Goal: Task Accomplishment & Management: Manage account settings

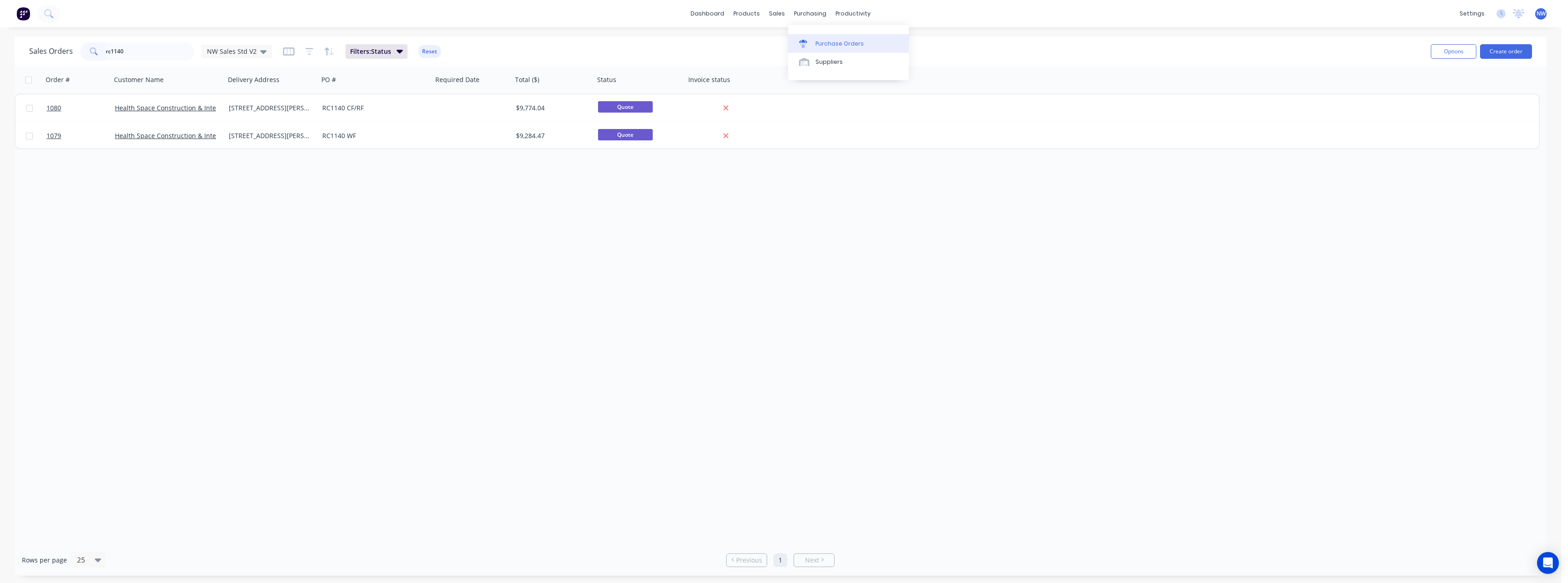
click at [583, 42] on div "Purchase Orders" at bounding box center [839, 44] width 49 height 8
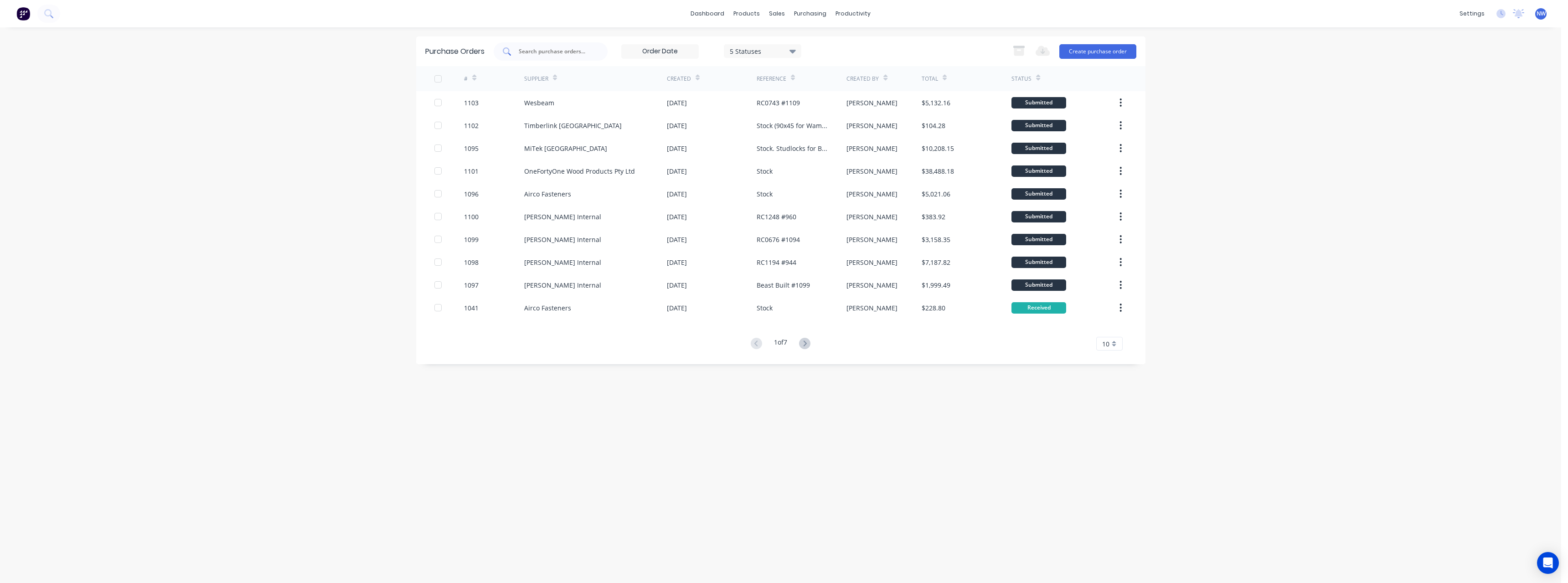
click at [548, 53] on input "text" at bounding box center [555, 51] width 76 height 9
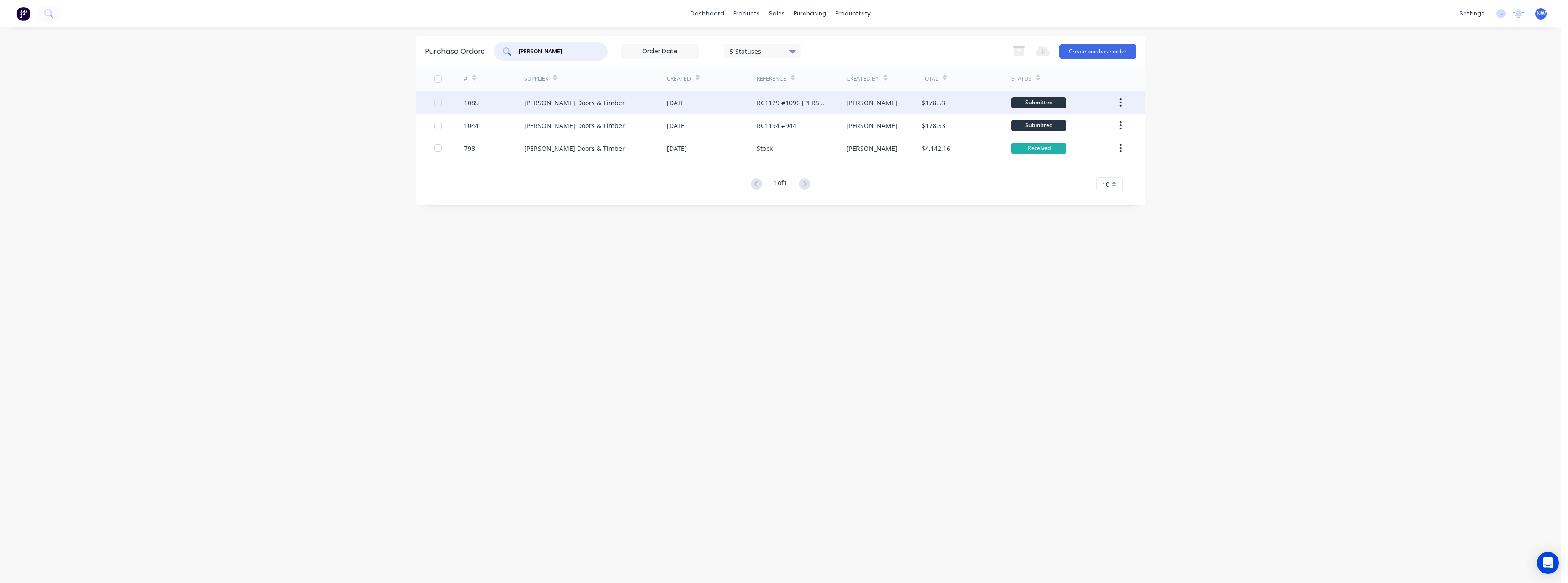
type input "[PERSON_NAME]"
click at [583, 98] on div "[PERSON_NAME] Doors & Timber" at bounding box center [574, 103] width 101 height 10
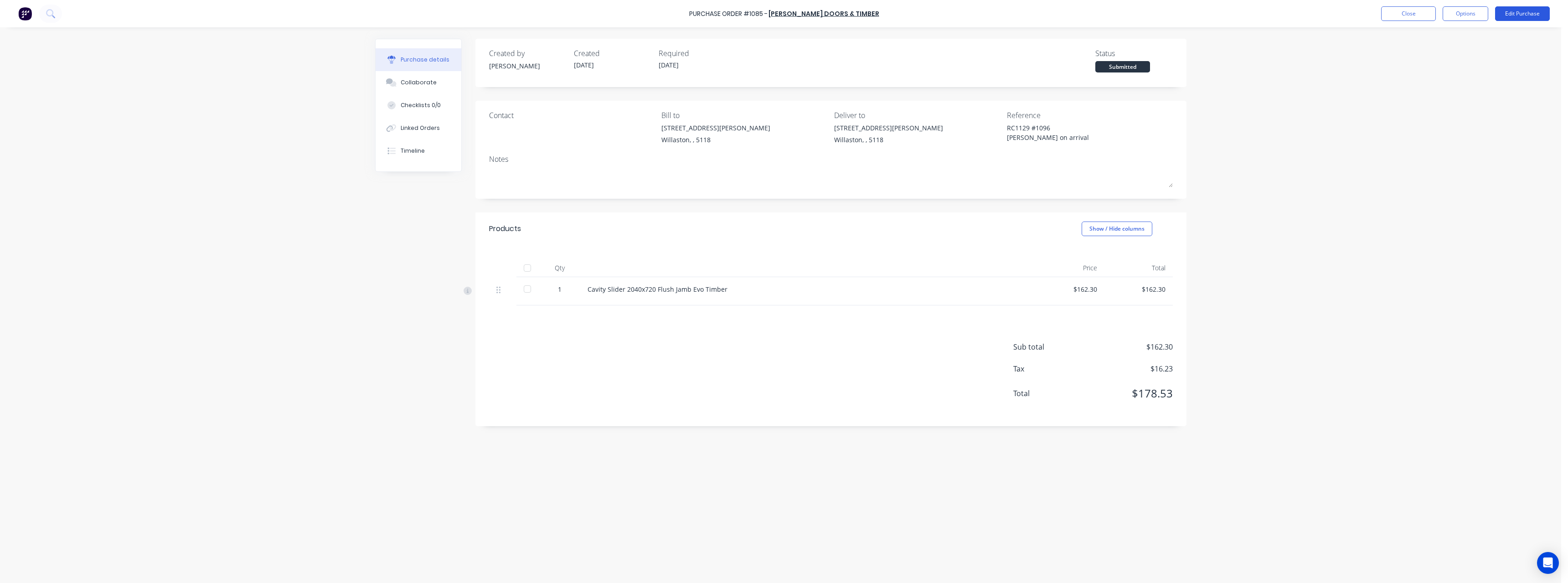
click at [583, 16] on button "Edit Purchase" at bounding box center [1522, 14] width 55 height 14
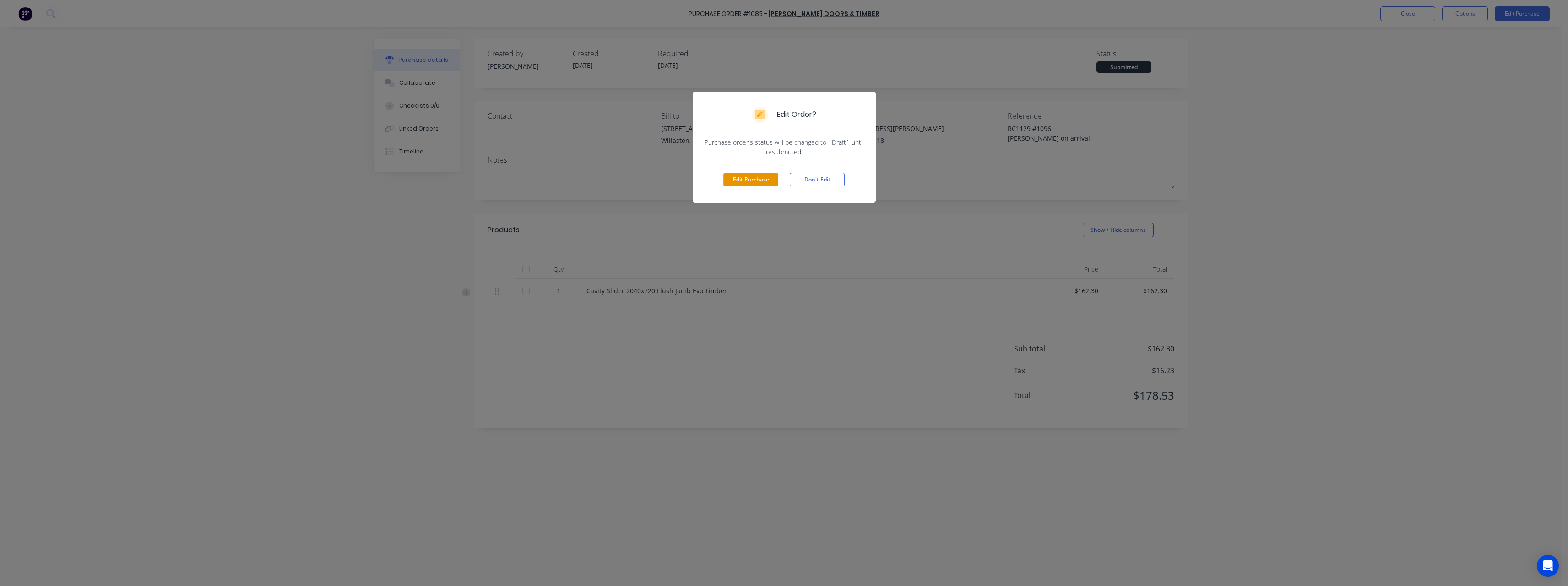
click at [586, 175] on button "Edit Purchase" at bounding box center [751, 179] width 55 height 14
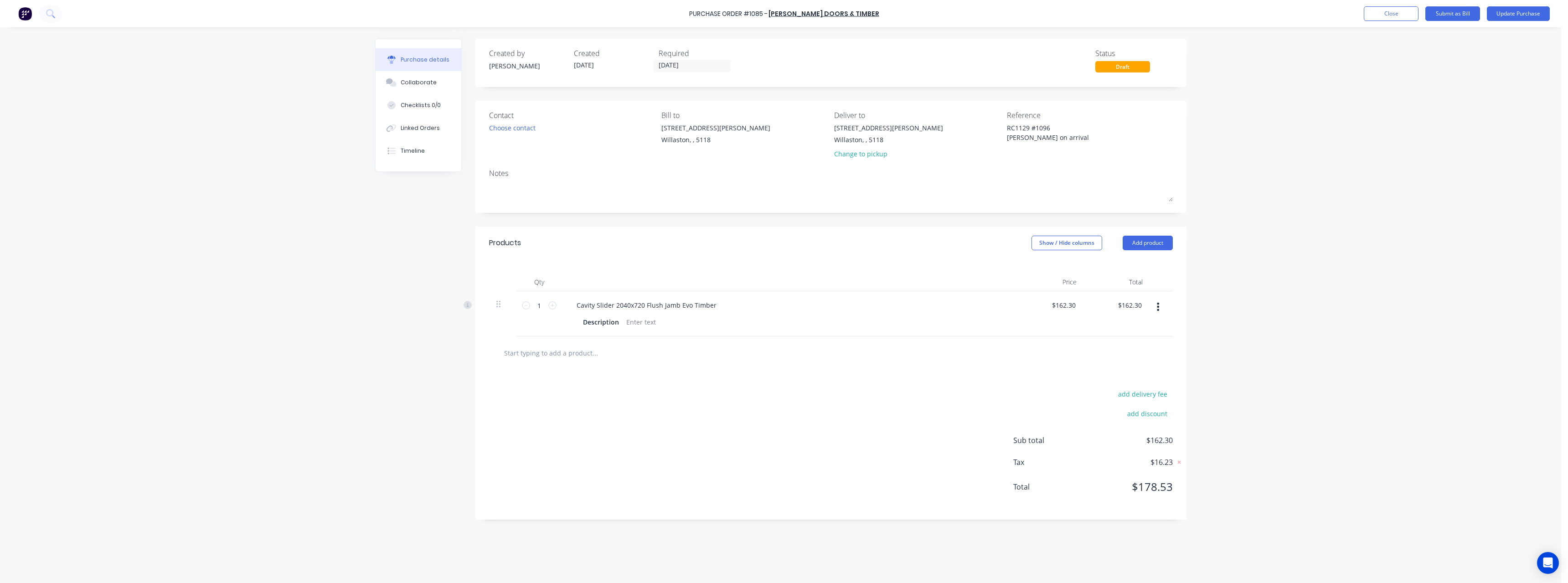
click at [559, 255] on input "text" at bounding box center [594, 352] width 182 height 18
type textarea "x"
type input "2"
type textarea "x"
type input "20"
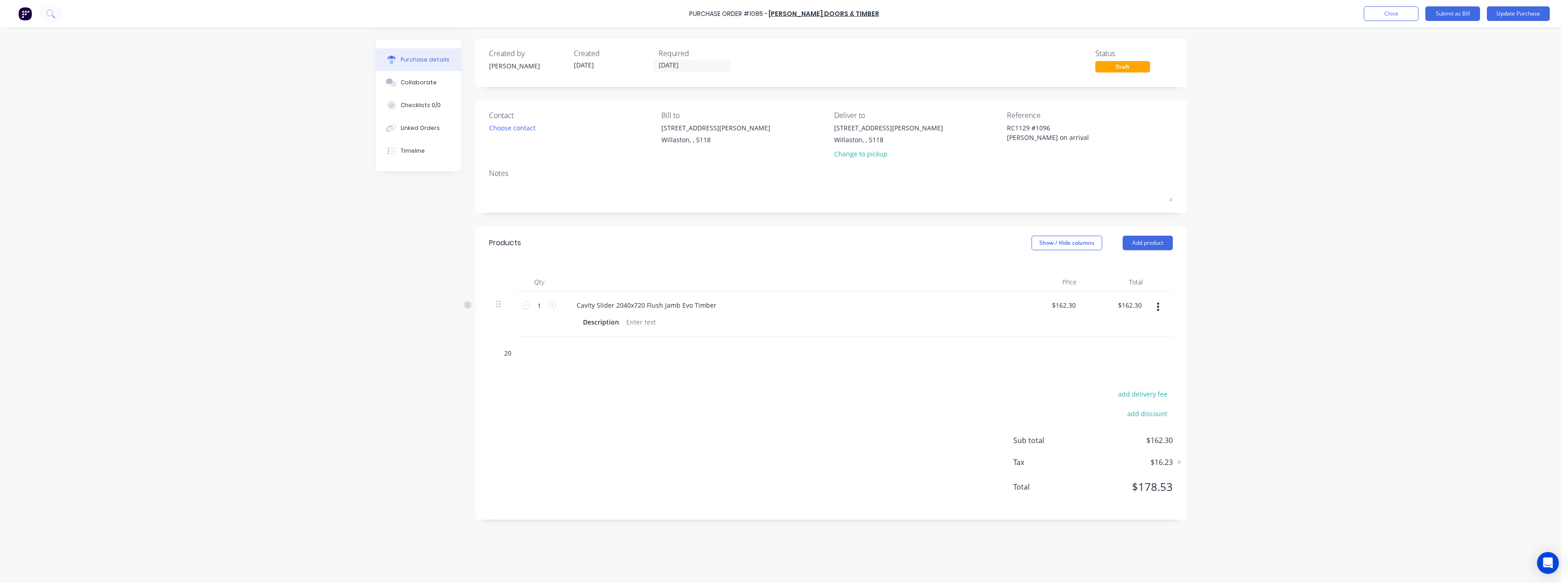
type textarea "x"
type input "204"
type textarea "x"
type input "2040"
type textarea "x"
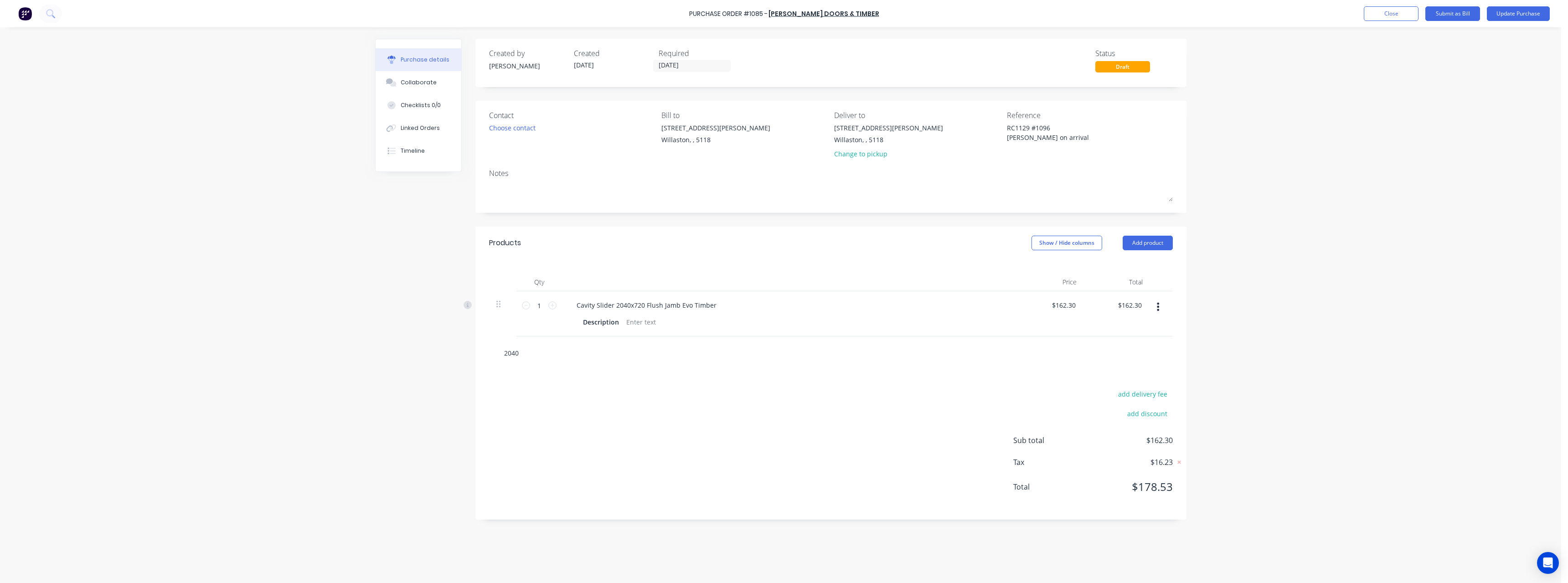
type input "2040x"
type textarea "x"
type input "2040x7"
type textarea "x"
type input "2040x72"
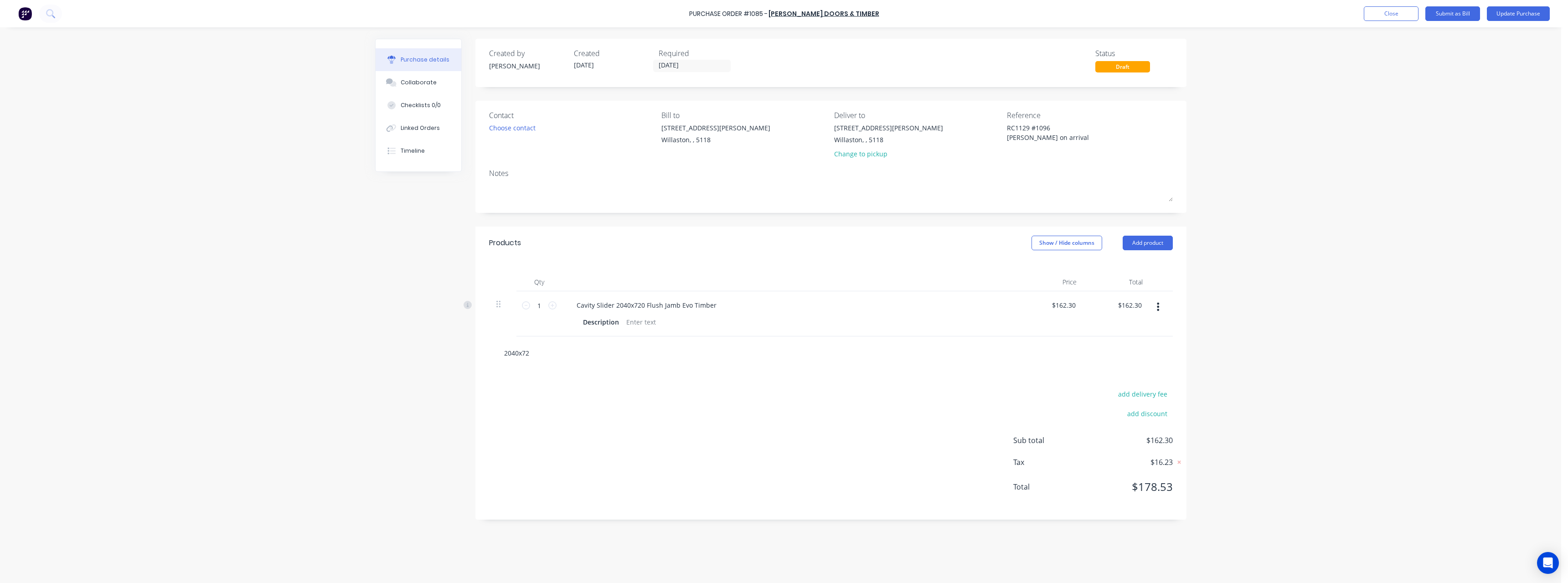
type textarea "x"
type input "2040x720"
type textarea "x"
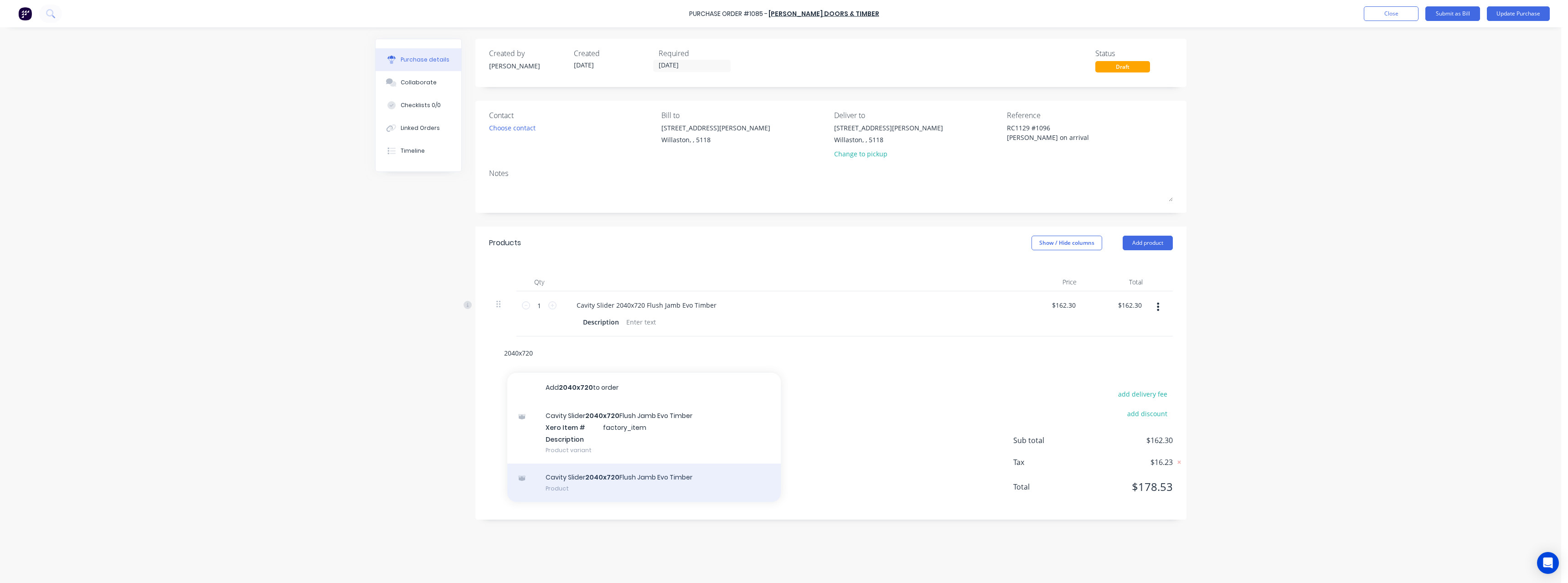
type input "2040x720"
click at [583, 255] on div "Cavity Slider 2040x720 Flush Jamb Evo Timber Product" at bounding box center [644, 483] width 274 height 38
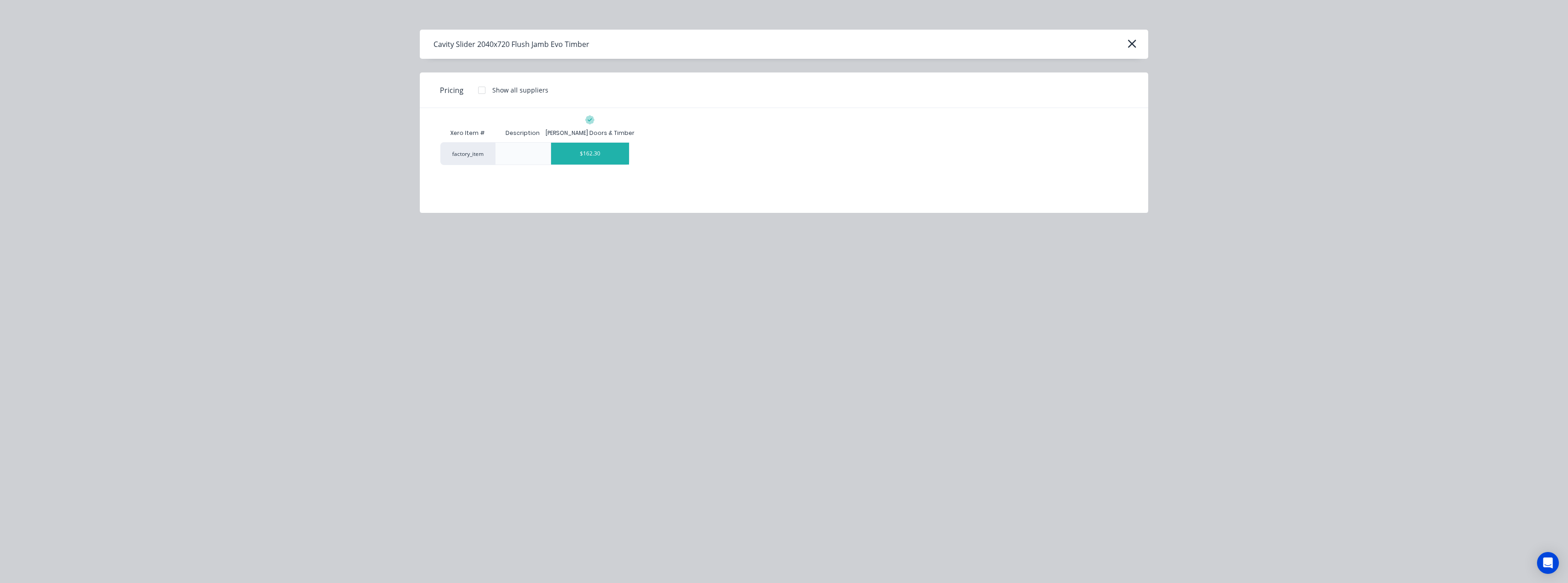
click at [583, 147] on div "$162.30" at bounding box center [590, 154] width 79 height 22
type textarea "x"
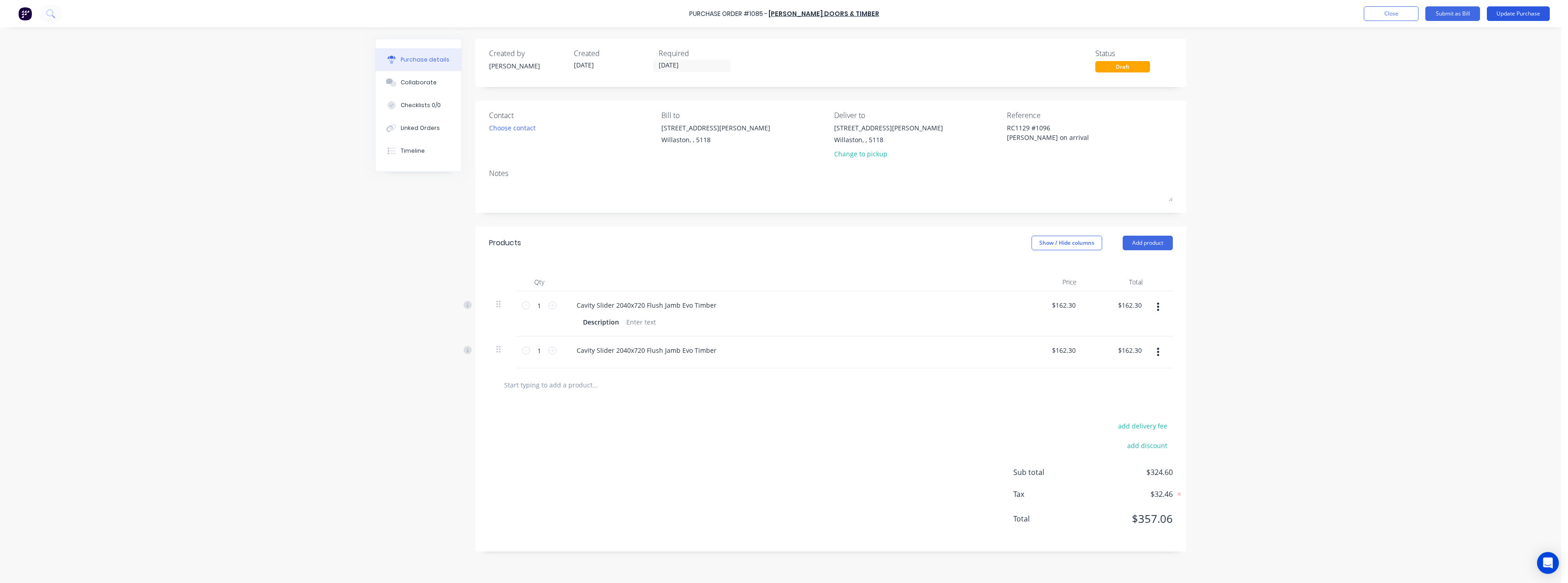
click at [583, 17] on button "Update Purchase" at bounding box center [1518, 14] width 63 height 14
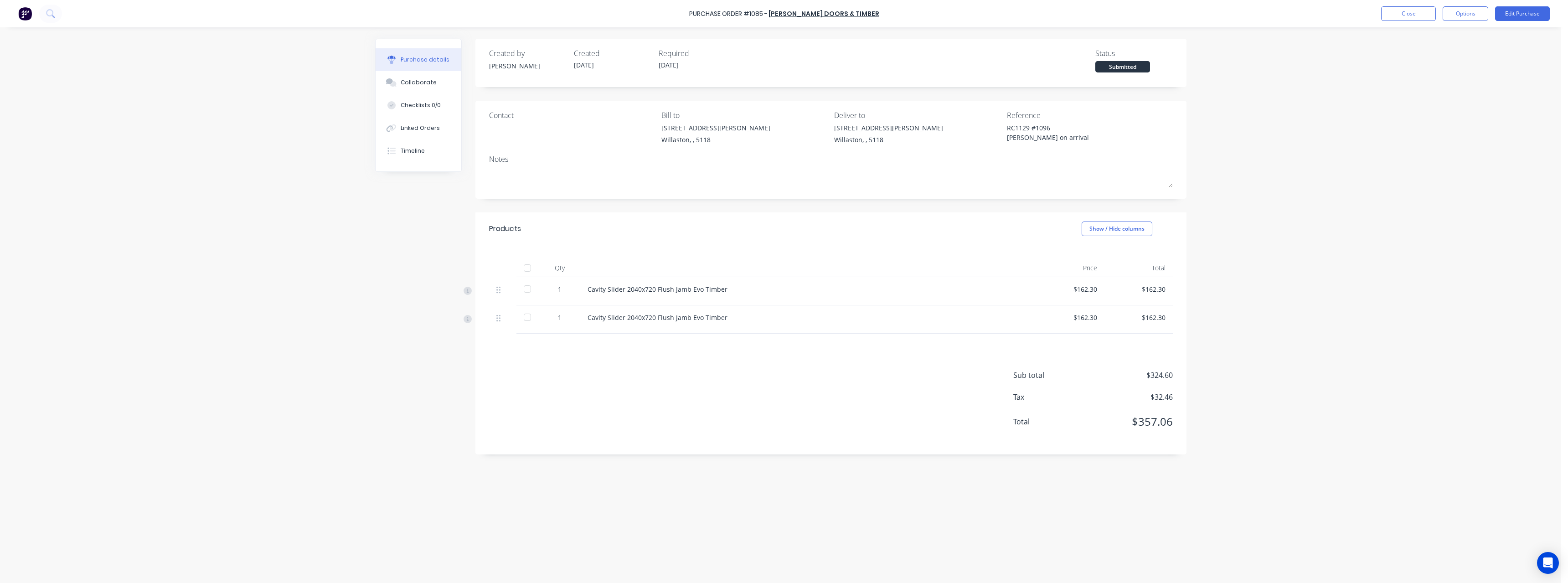
click at [528, 255] on div at bounding box center [527, 289] width 18 height 18
type textarea "x"
click at [583, 11] on button "Close" at bounding box center [1408, 14] width 55 height 14
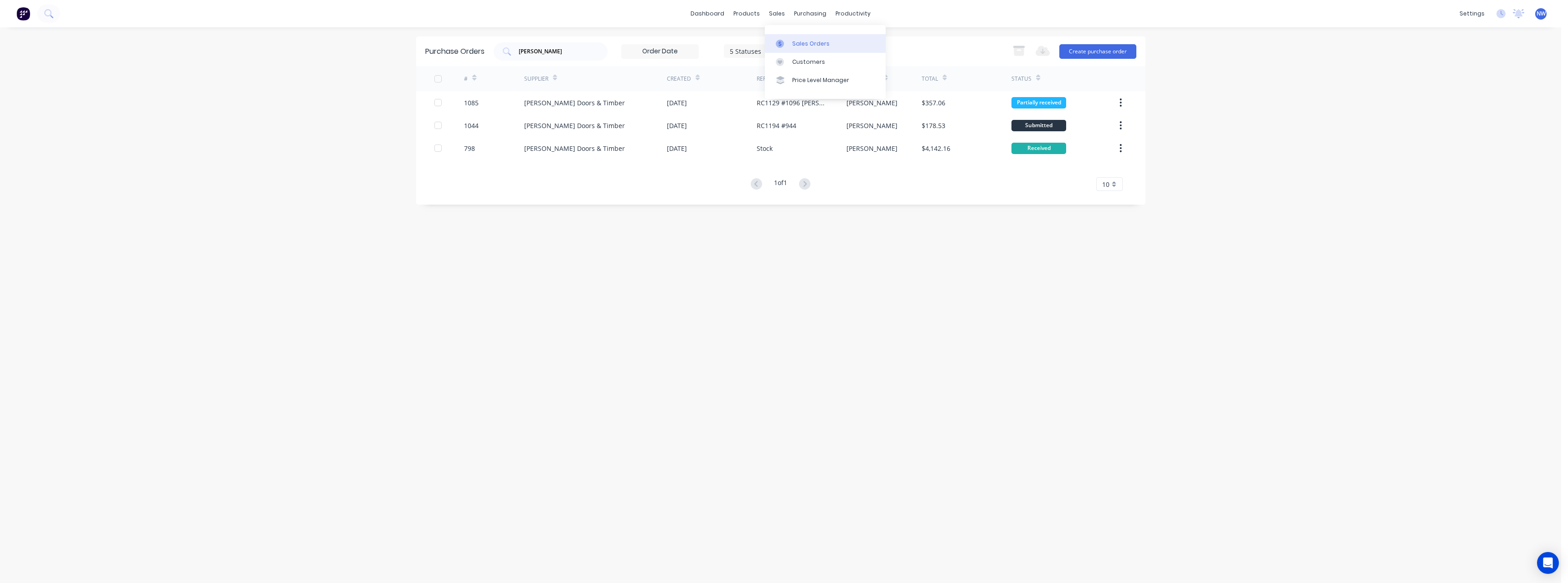
click at [583, 41] on div "Sales Orders" at bounding box center [810, 44] width 37 height 8
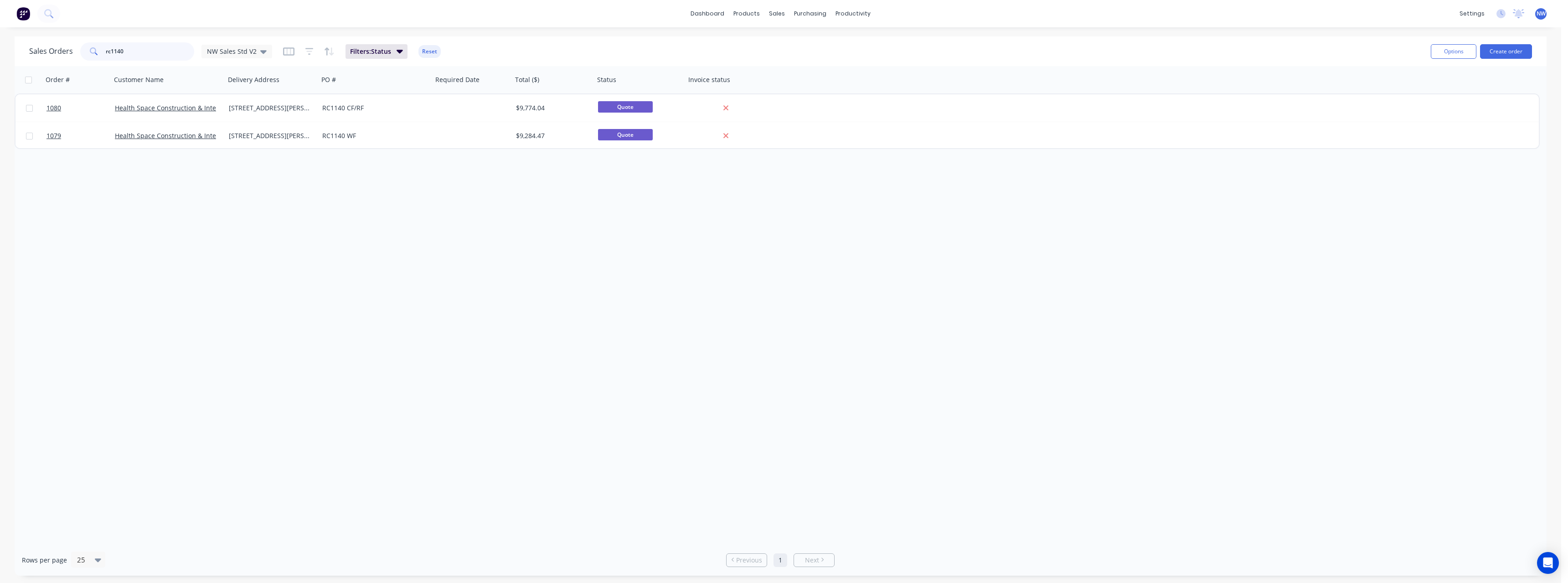
drag, startPoint x: 140, startPoint y: 53, endPoint x: 80, endPoint y: 59, distance: 60.3
click at [80, 55] on div "rc1140" at bounding box center [137, 51] width 114 height 18
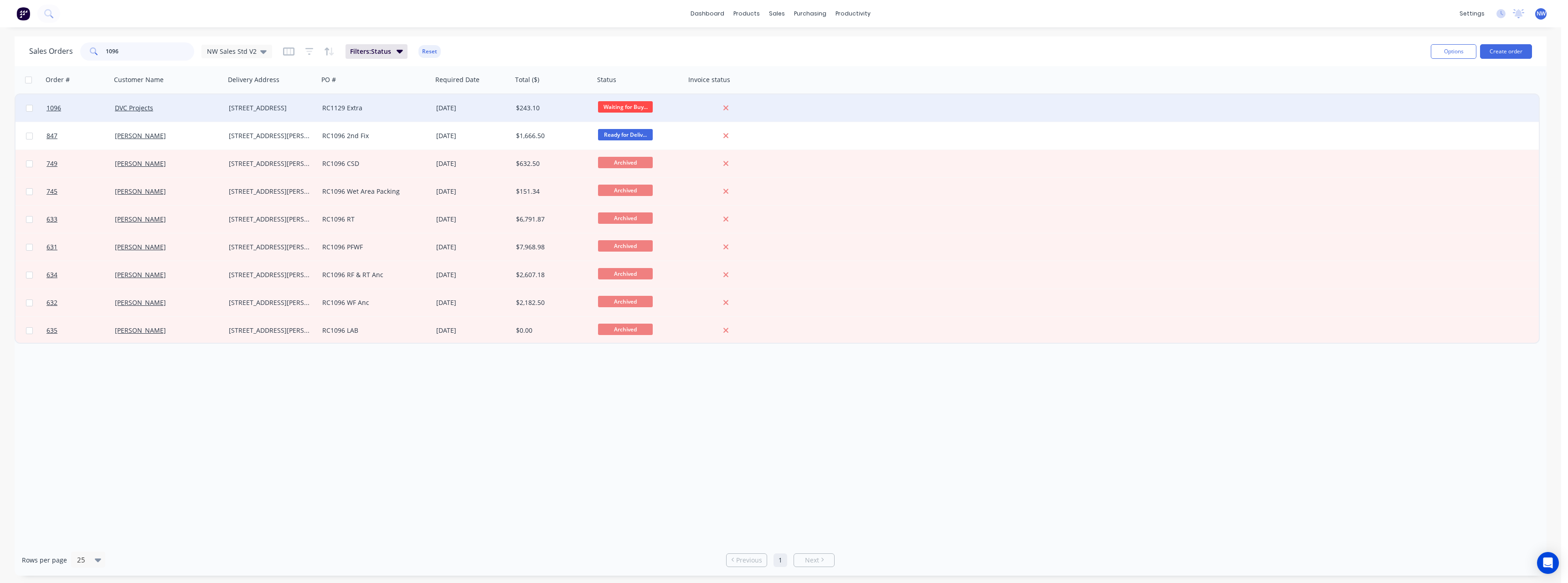
type input "1096"
click at [167, 110] on div "DVC Projects" at bounding box center [165, 107] width 101 height 9
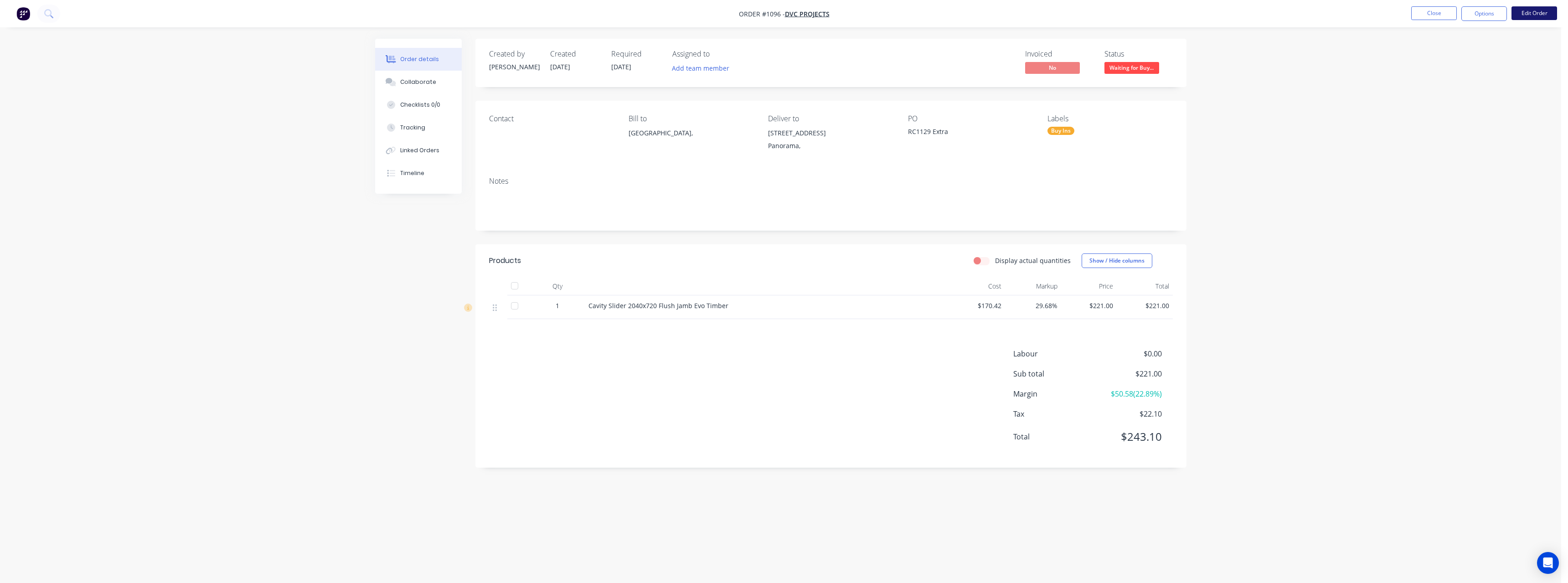
click at [583, 13] on button "Edit Order" at bounding box center [1534, 13] width 45 height 14
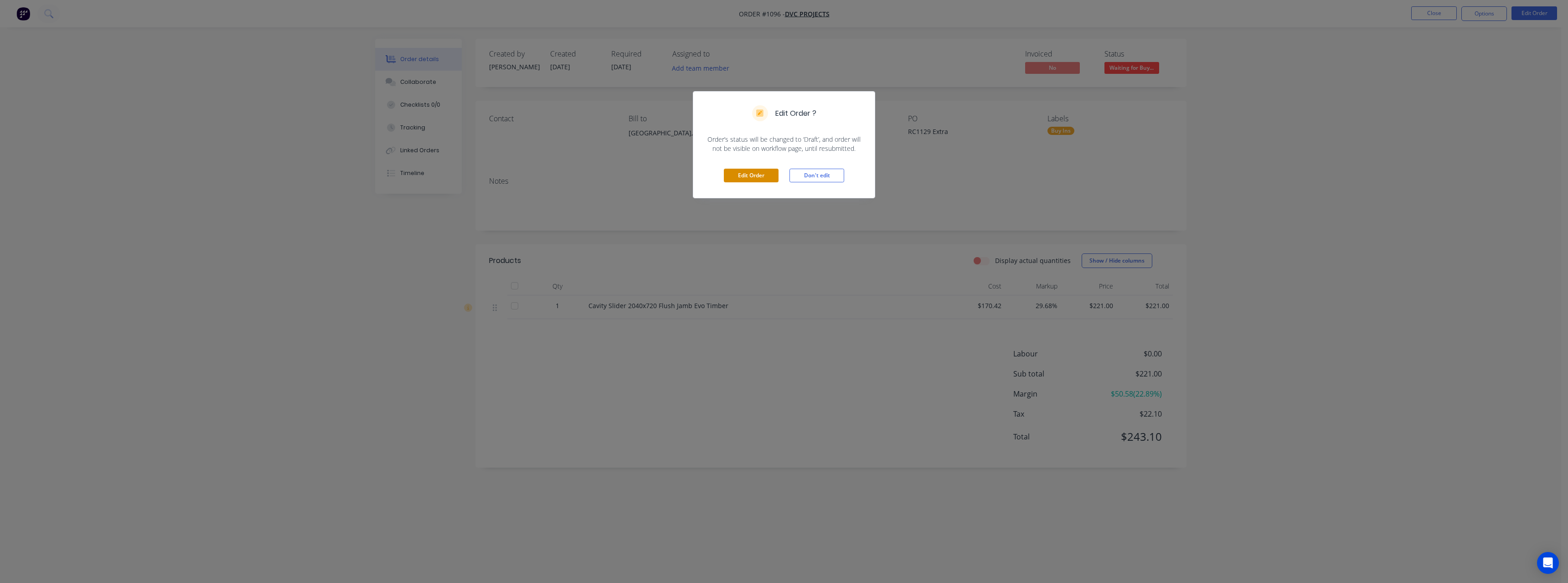
click at [583, 173] on button "Edit Order" at bounding box center [751, 175] width 55 height 14
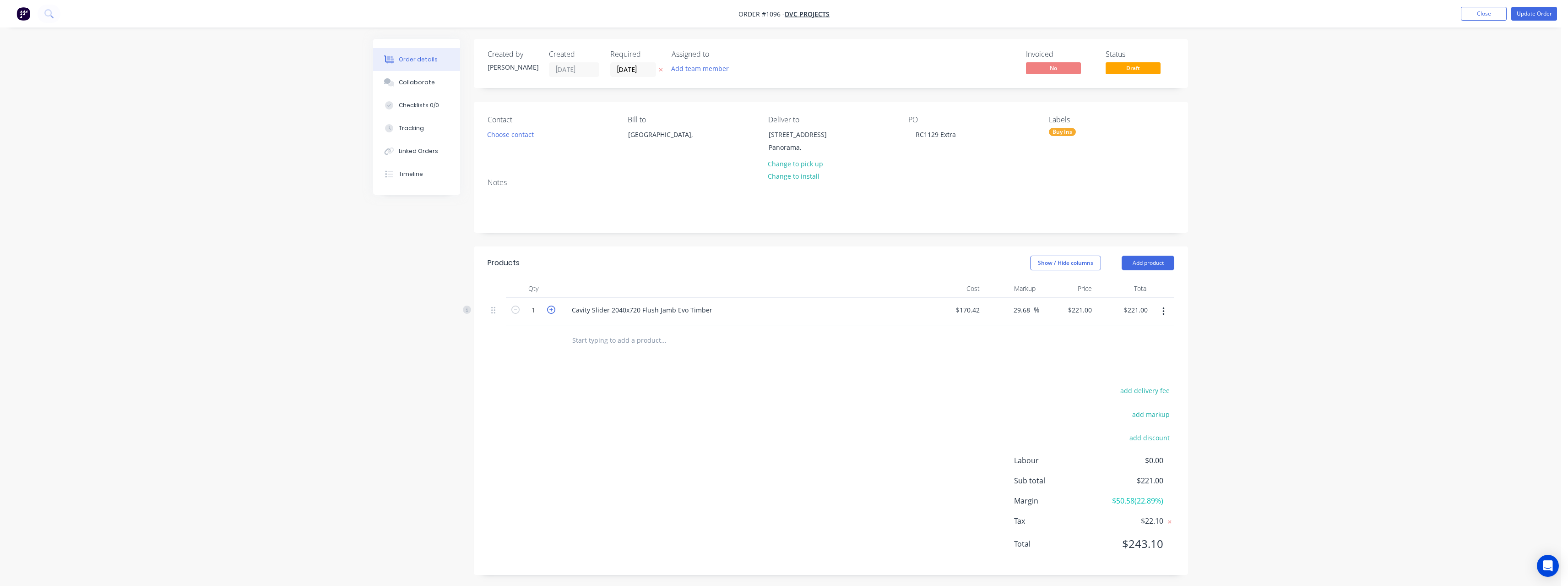
click at [552, 256] on icon "button" at bounding box center [551, 309] width 8 height 8
type input "2"
type input "$442.00"
click at [586, 17] on button "Update Order" at bounding box center [1534, 14] width 46 height 14
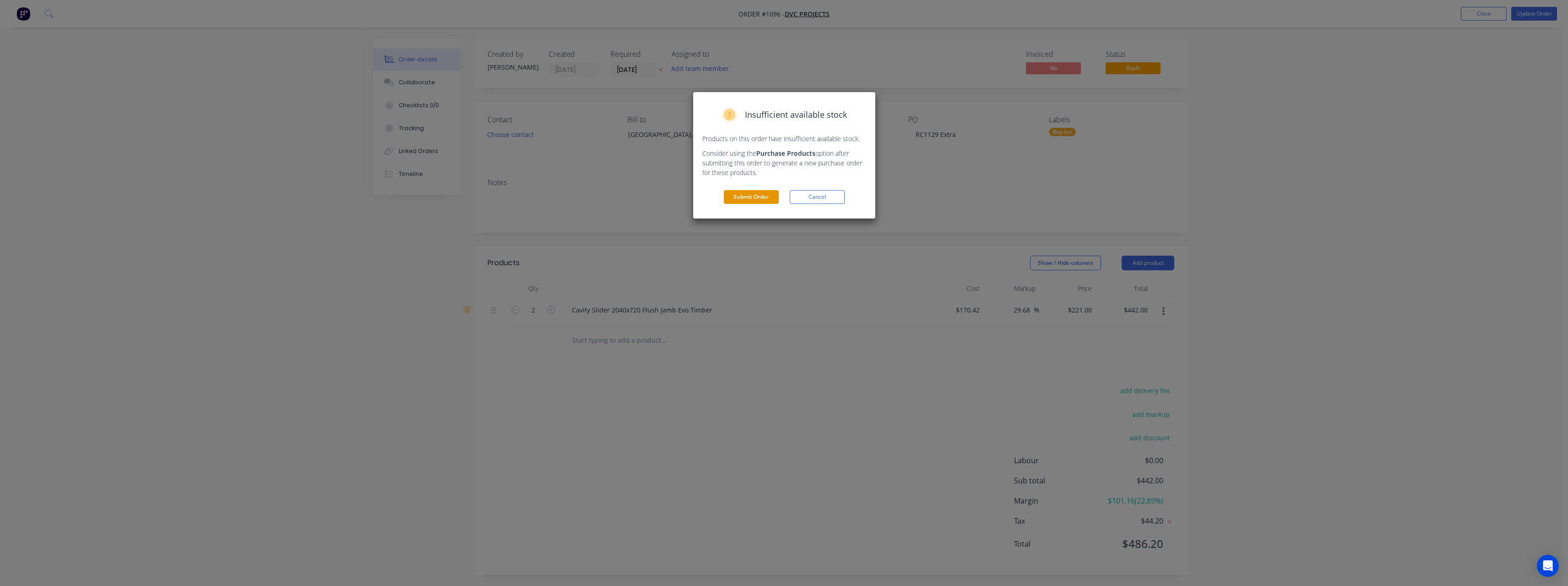
click at [586, 193] on button "Submit Order" at bounding box center [751, 197] width 55 height 14
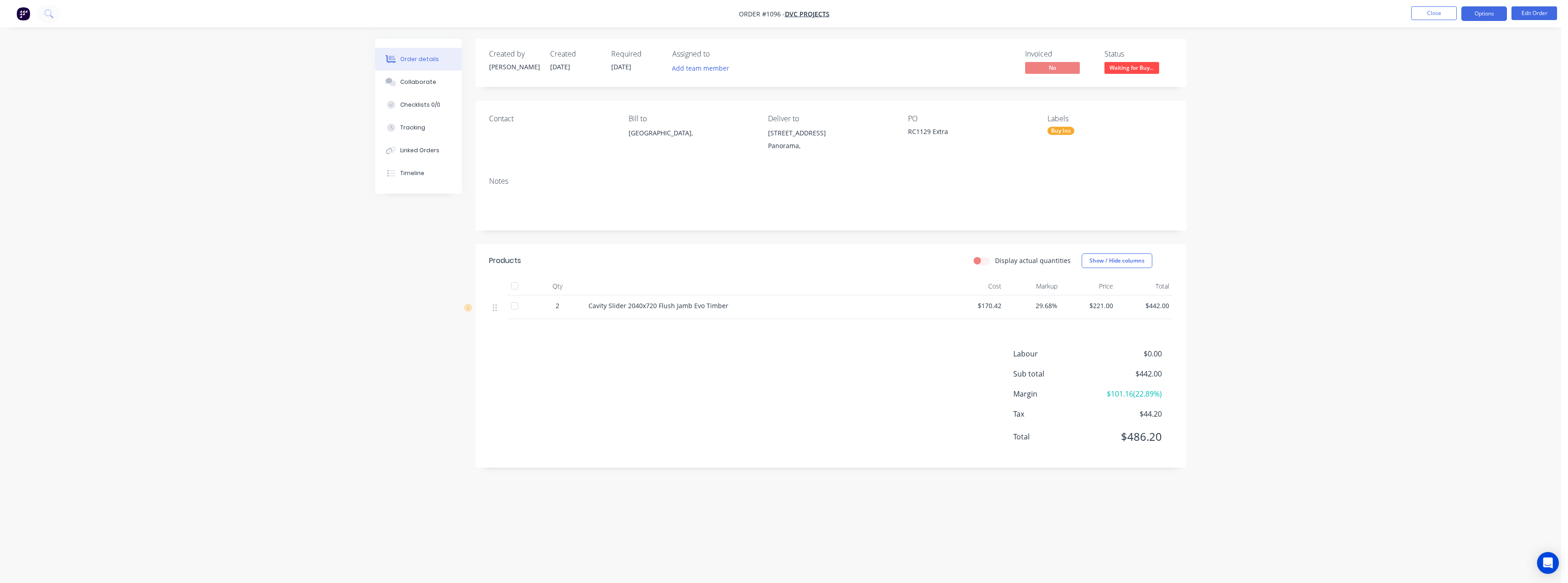
click at [583, 17] on button "Options" at bounding box center [1484, 14] width 45 height 14
click at [583, 126] on div "Delivery Docket" at bounding box center [1456, 128] width 83 height 14
click at [583, 74] on div "With pricing" at bounding box center [1456, 73] width 83 height 14
click at [583, 136] on div "Order details Collaborate Checklists 0/0 Tracking Linked Orders Timeline Order …" at bounding box center [780, 291] width 1561 height 583
click at [583, 19] on button "Close" at bounding box center [1434, 13] width 45 height 14
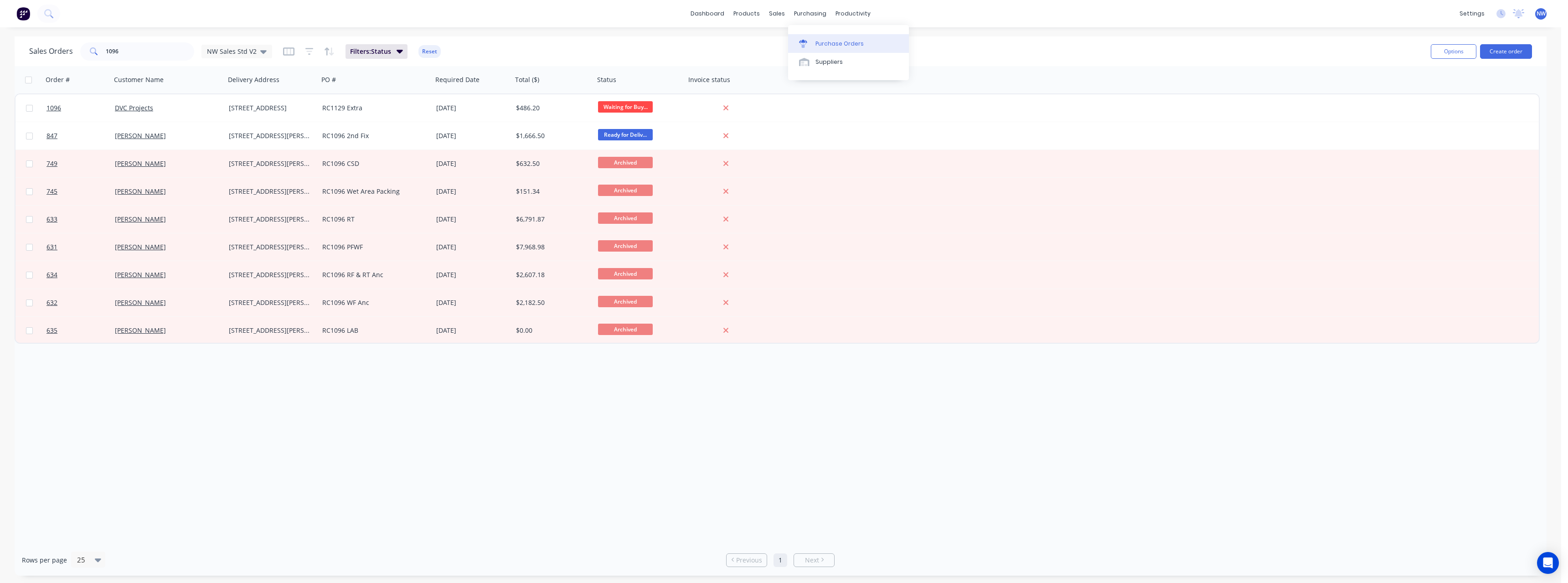
click at [583, 39] on link "Purchase Orders" at bounding box center [848, 43] width 121 height 18
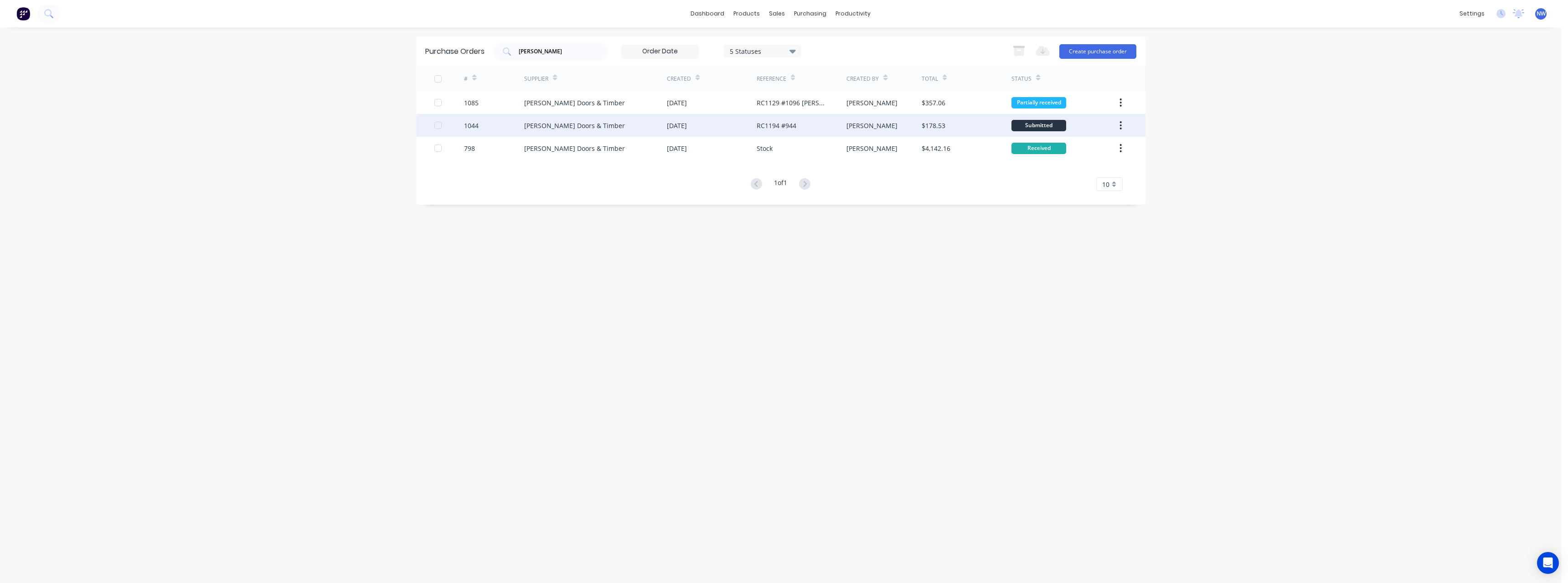
click at [583, 130] on div "[PERSON_NAME] Doors & Timber" at bounding box center [595, 125] width 142 height 23
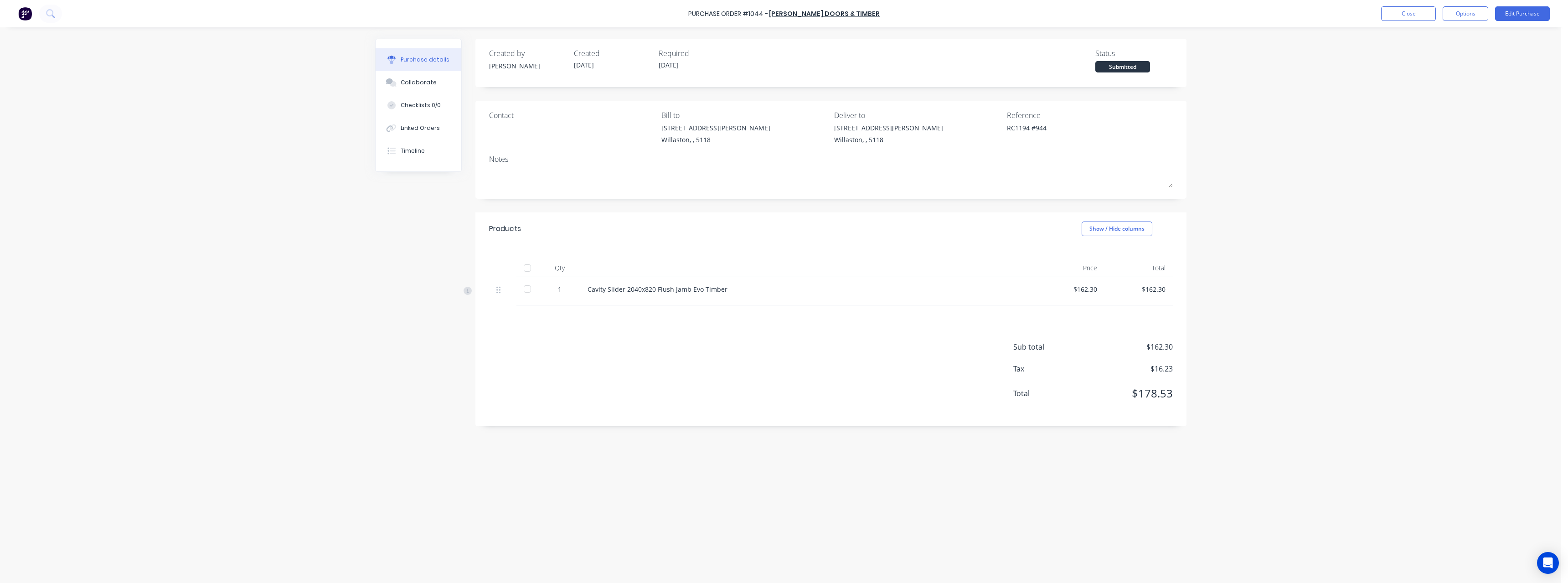
click at [531, 255] on div at bounding box center [527, 289] width 18 height 18
type textarea "x"
click at [583, 14] on button "Close" at bounding box center [1408, 14] width 55 height 14
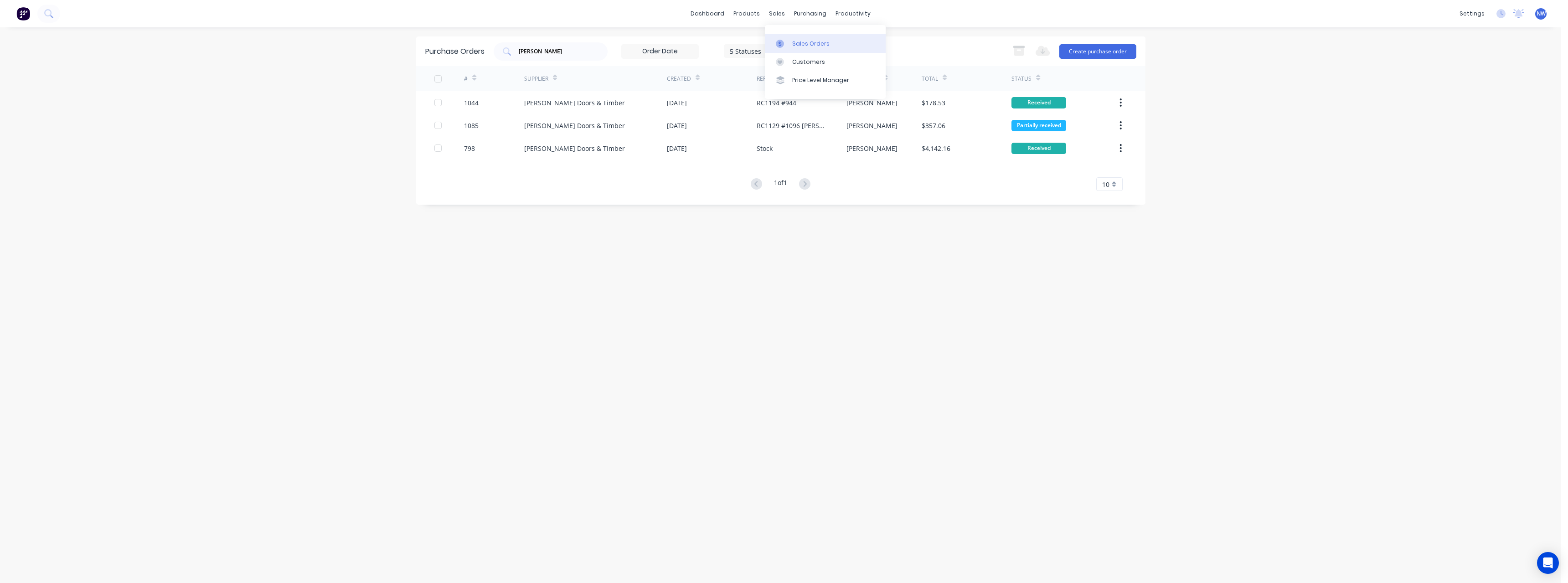
click at [583, 39] on link "Sales Orders" at bounding box center [825, 43] width 121 height 18
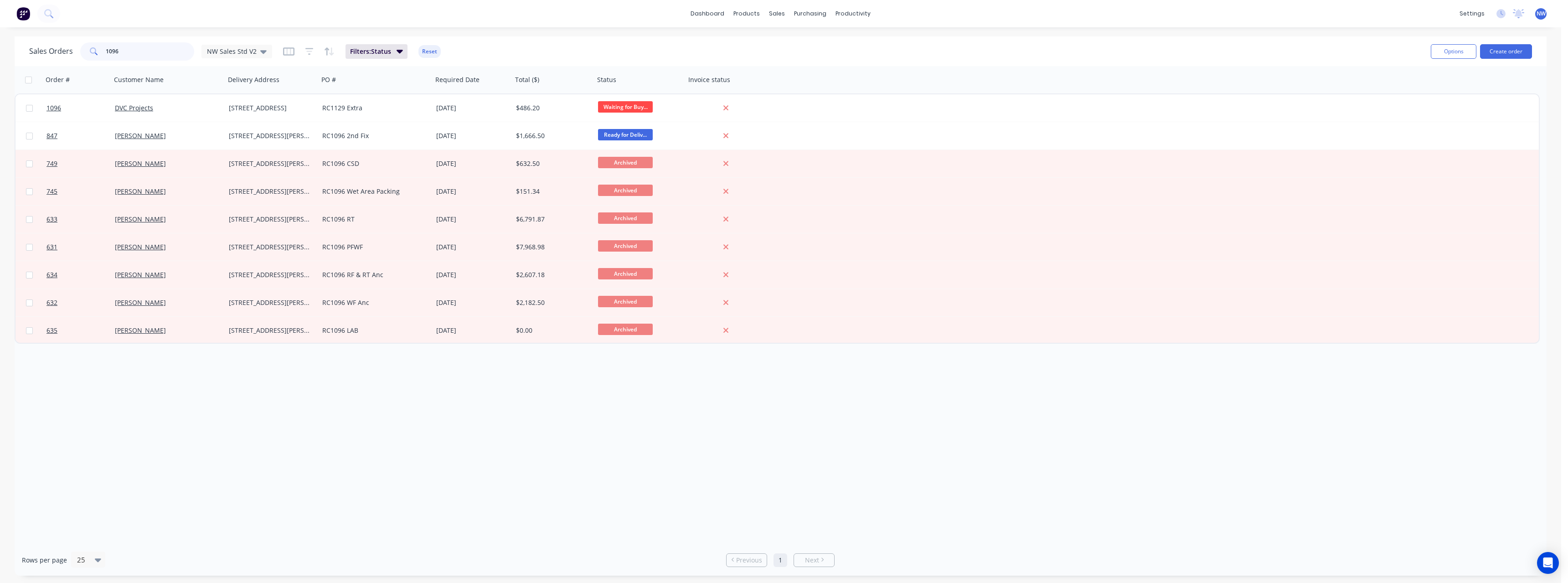
drag, startPoint x: 130, startPoint y: 55, endPoint x: 87, endPoint y: 56, distance: 43.0
click at [87, 56] on div "1096" at bounding box center [137, 51] width 114 height 18
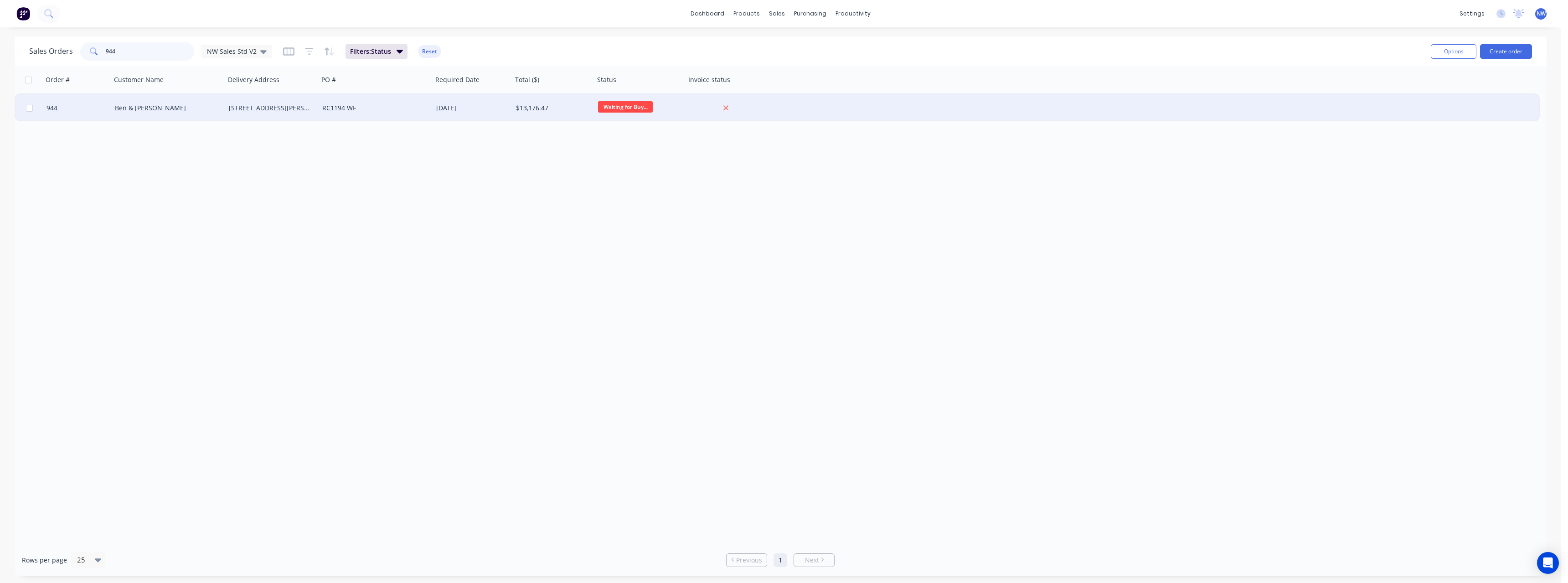
type input "944"
click at [184, 115] on div "Ben & [PERSON_NAME]" at bounding box center [168, 108] width 114 height 27
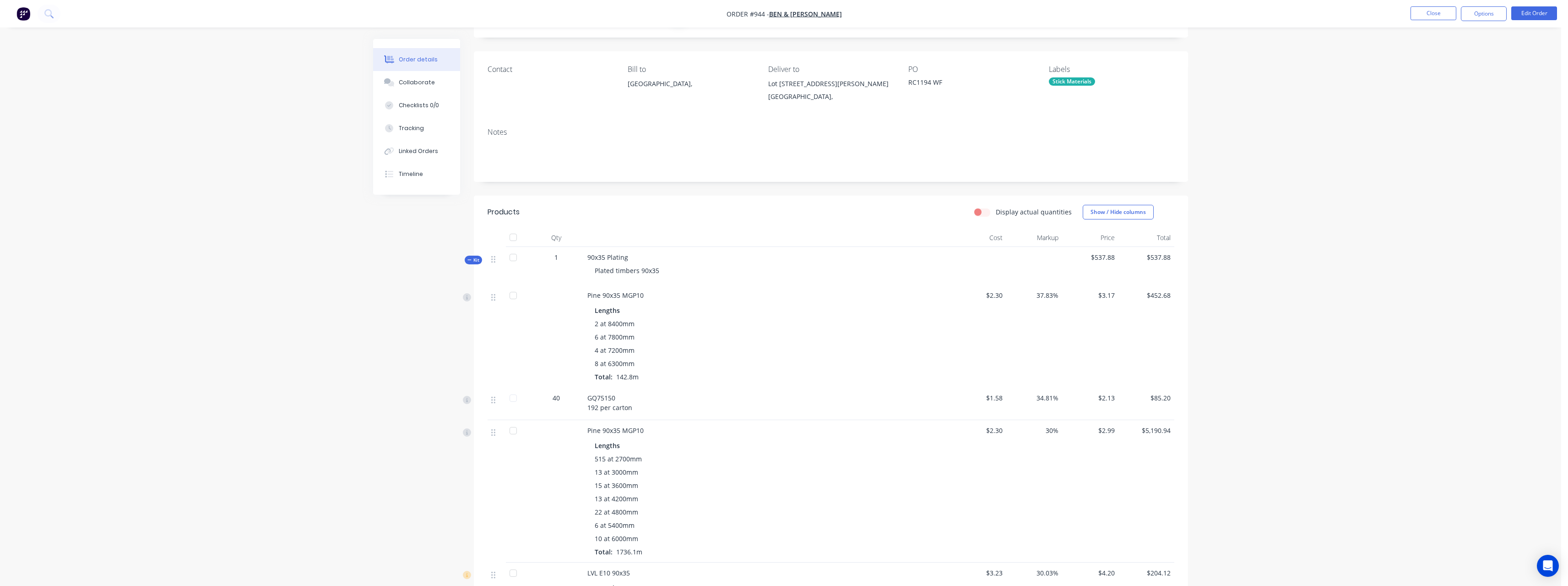
scroll to position [46, 0]
click at [586, 19] on button "Close" at bounding box center [1433, 13] width 46 height 14
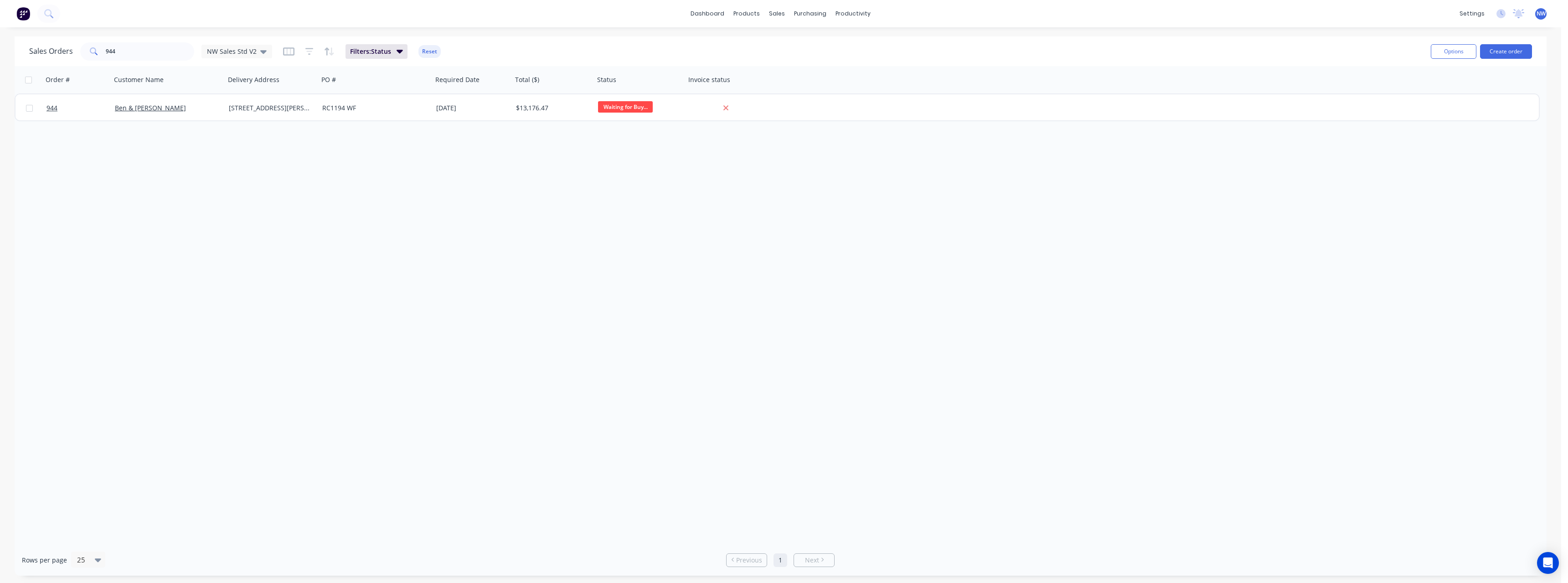
click at [583, 11] on span "NW" at bounding box center [1540, 14] width 9 height 8
click at [583, 113] on button "Sign out" at bounding box center [1485, 114] width 121 height 18
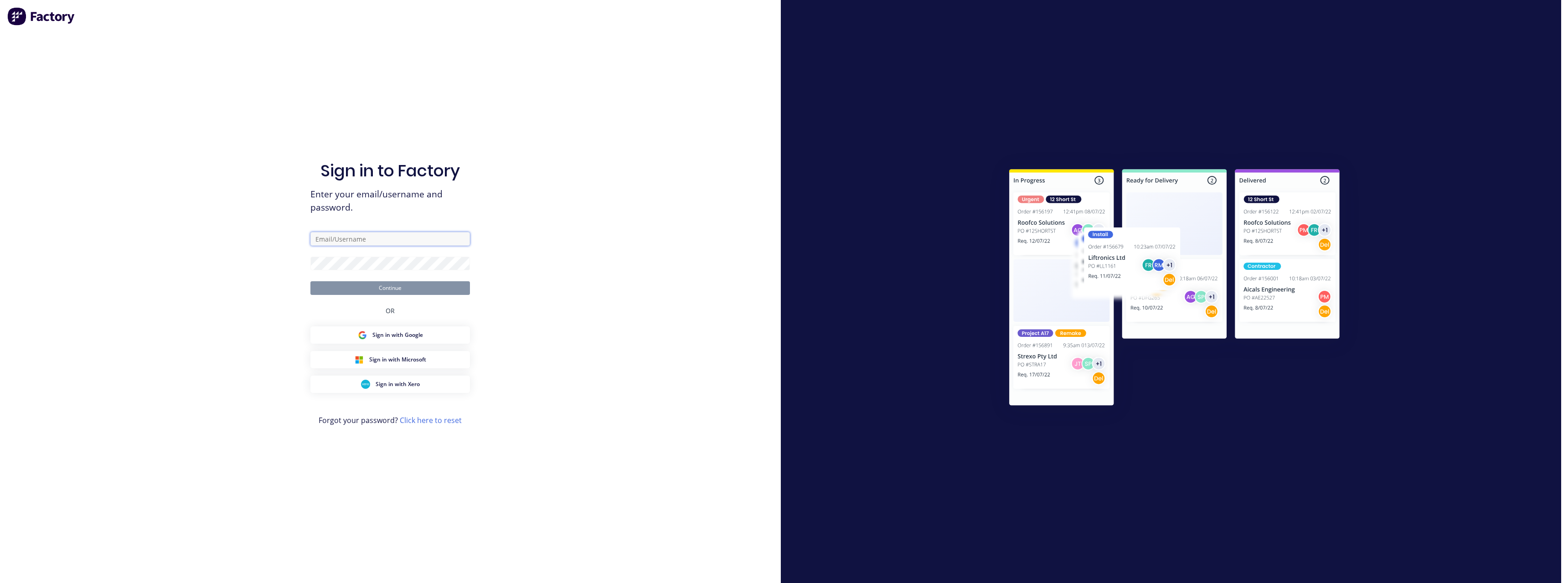
type input "[PERSON_NAME][EMAIL_ADDRESS][DOMAIN_NAME]"
